Goal: Find specific page/section: Find specific page/section

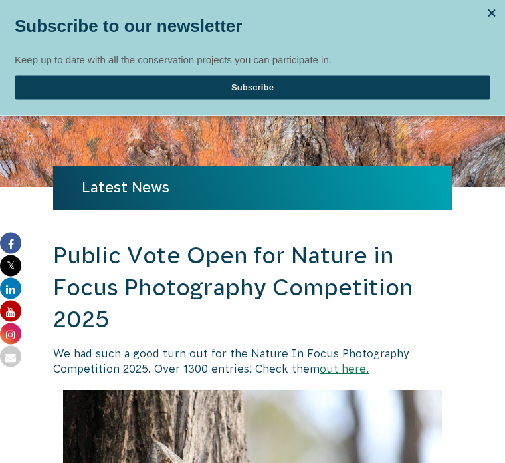
scroll to position [135, 0]
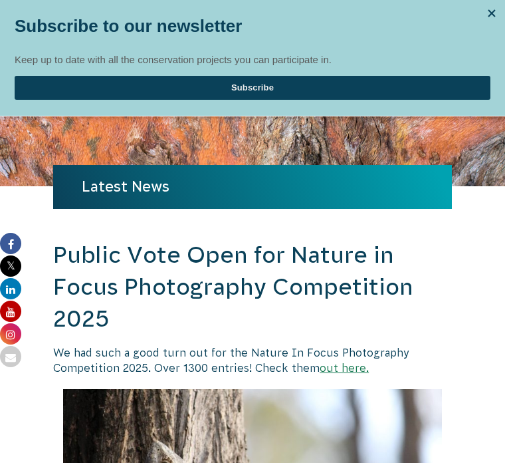
click at [346, 369] on link "out here." at bounding box center [344, 368] width 49 height 12
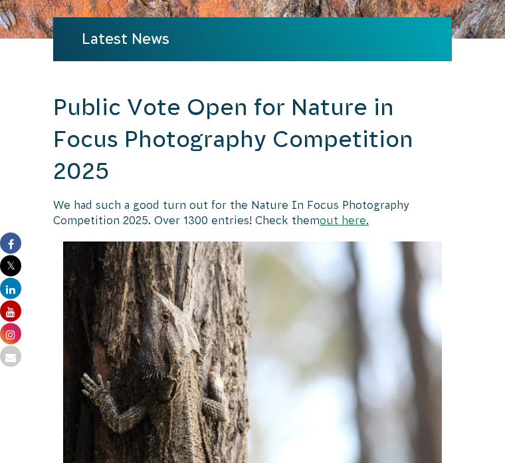
scroll to position [284, 0]
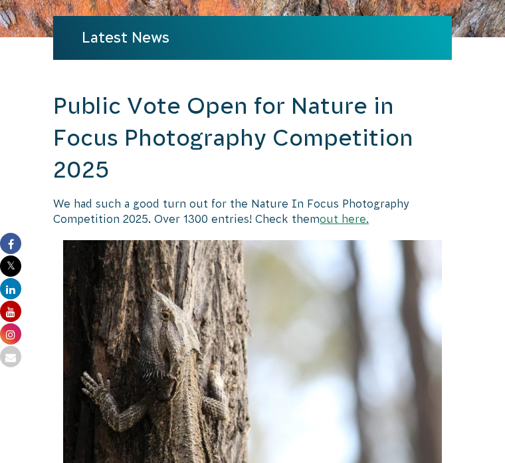
click at [352, 216] on link "out here." at bounding box center [344, 219] width 49 height 12
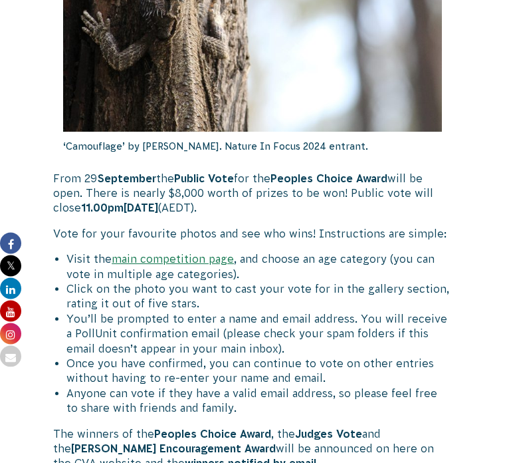
scroll to position [646, 0]
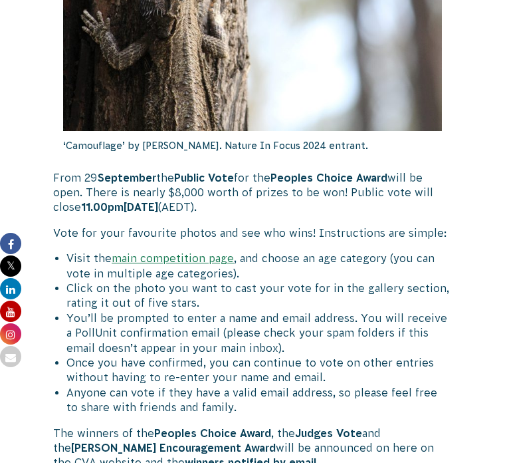
click at [200, 257] on link "main competition page" at bounding box center [173, 258] width 122 height 12
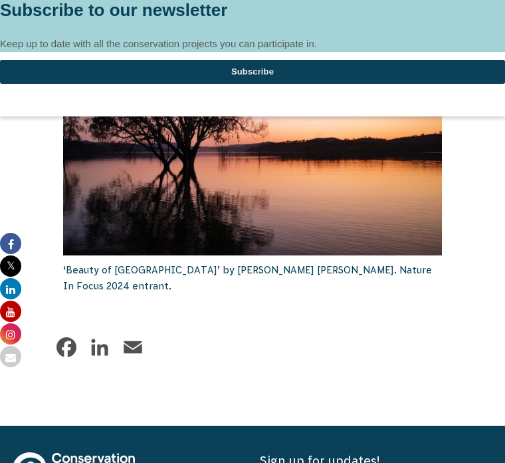
scroll to position [1146, 0]
